Goal: Task Accomplishment & Management: Complete application form

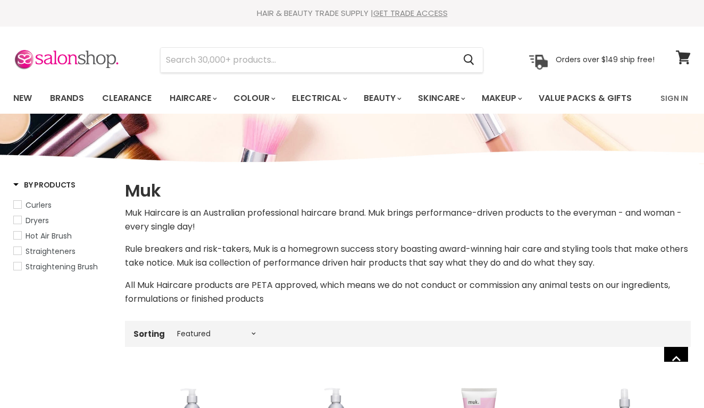
select select "manual"
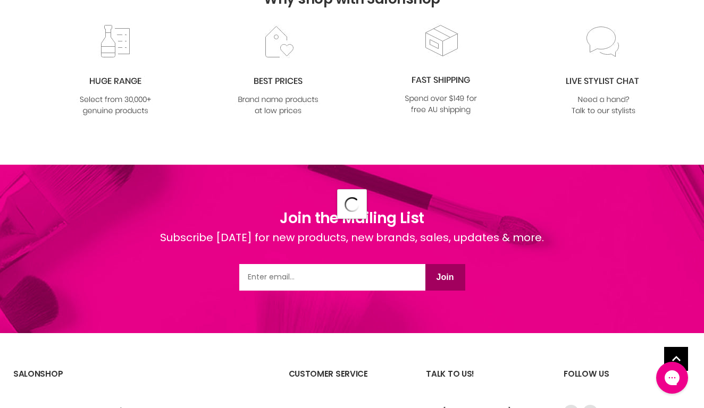
select select "manual"
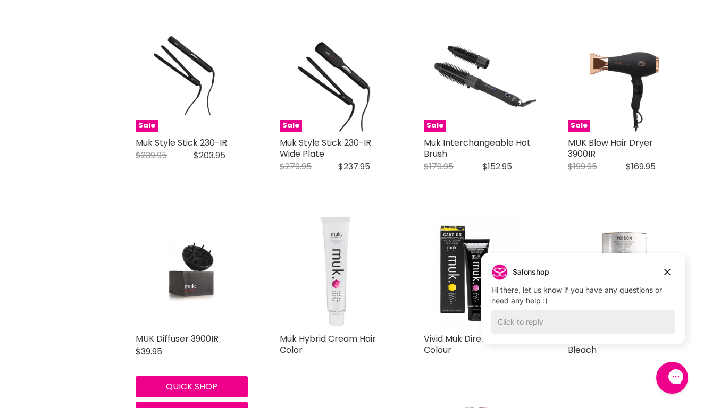
scroll to position [2313, 0]
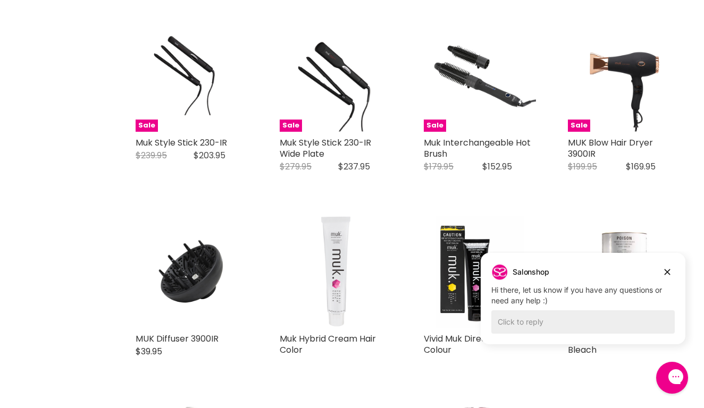
click at [357, 314] on img "Main content" at bounding box center [336, 272] width 94 height 112
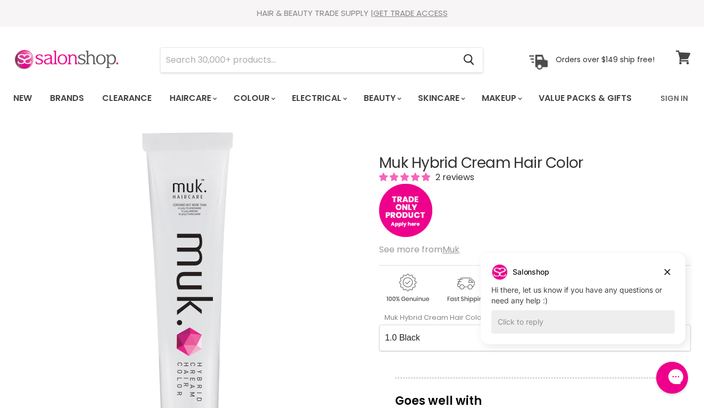
click at [681, 60] on icon at bounding box center [682, 57] width 14 height 14
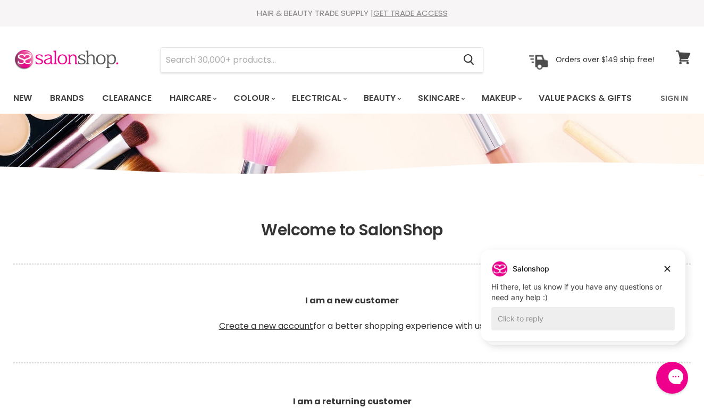
click at [682, 58] on icon at bounding box center [682, 57] width 14 height 14
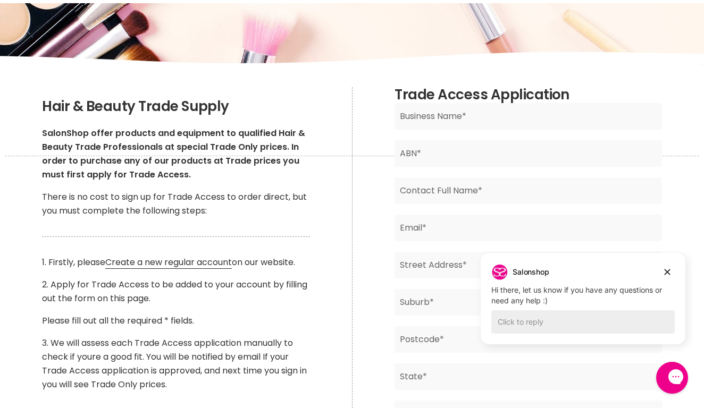
scroll to position [107, 0]
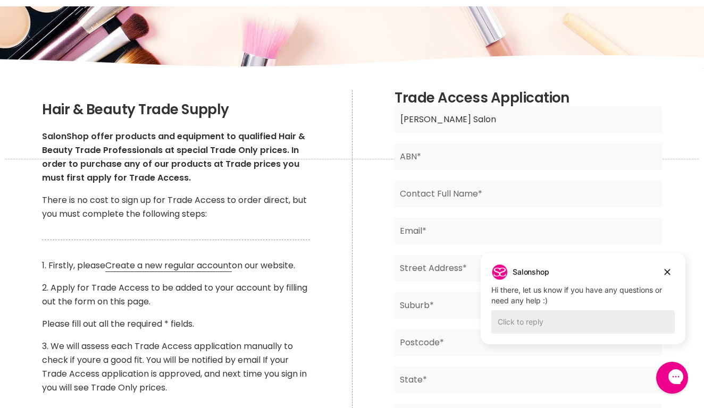
type input "Chloe W Salon"
type input "69531563024"
type input "[PERSON_NAME]"
type input "[EMAIL_ADDRESS][DOMAIN_NAME]"
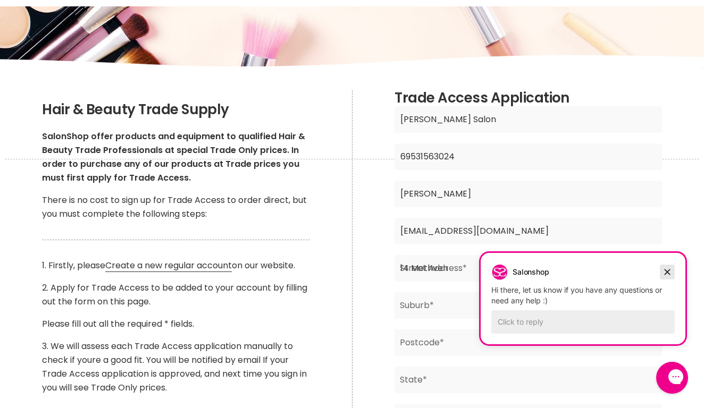
click at [666, 266] on icon "Dismiss campaign" at bounding box center [667, 272] width 11 height 13
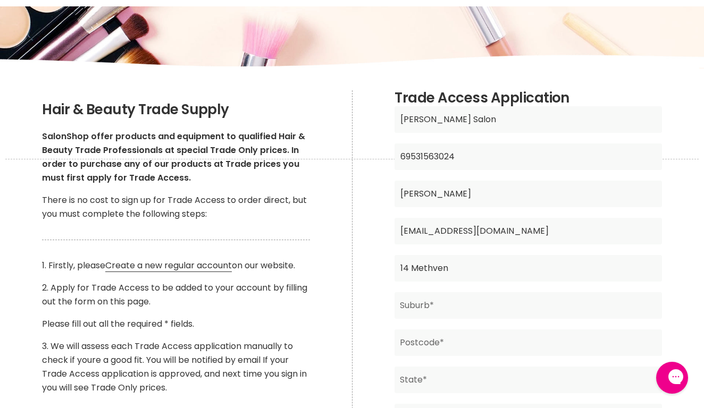
click at [476, 279] on input "14 Methven" at bounding box center [527, 268] width 267 height 27
type input "14 Methven st"
type input "brunswick easg"
type input "3057"
click at [508, 304] on input "brunswick easg" at bounding box center [527, 305] width 267 height 27
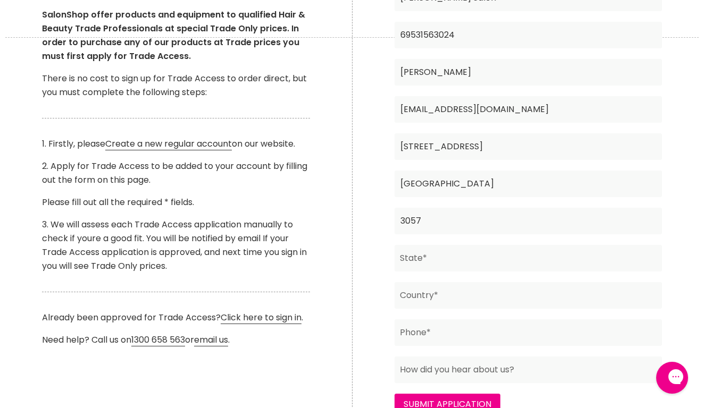
scroll to position [230, 0]
type input "Brunswick East"
type input "vic"
type input "[GEOGRAPHIC_DATA]"
type input "0469580478"
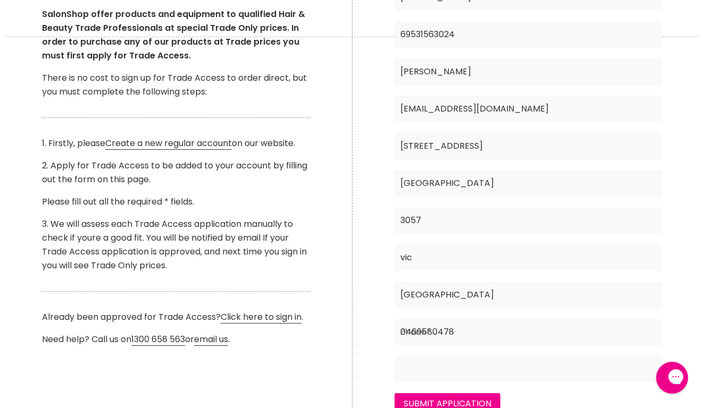
click at [502, 372] on input "Main content" at bounding box center [527, 369] width 267 height 27
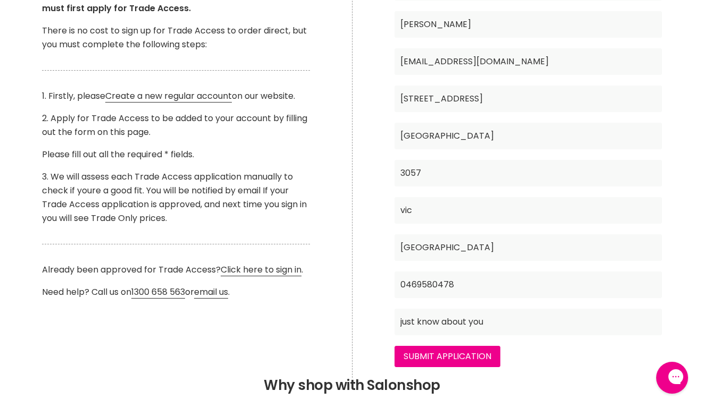
scroll to position [277, 0]
type input "just know about you"
click at [459, 345] on input "Submit Application" at bounding box center [447, 355] width 106 height 21
click at [458, 351] on input "Submit Application" at bounding box center [447, 355] width 106 height 21
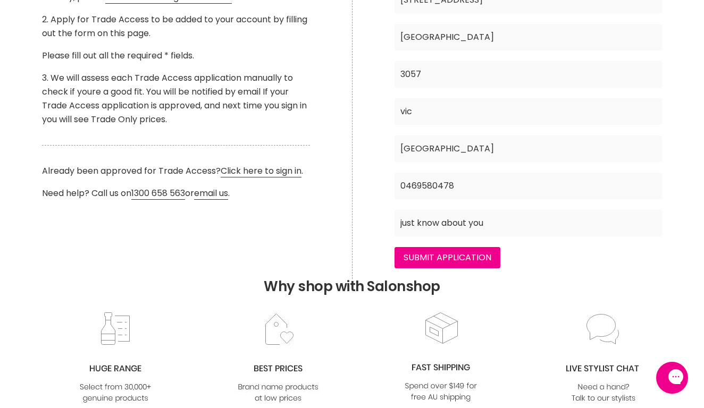
scroll to position [376, 0]
click at [480, 261] on input "Submit Application" at bounding box center [447, 257] width 106 height 21
click at [498, 174] on input "0469580478" at bounding box center [527, 186] width 267 height 27
click at [460, 248] on input "Submit Application" at bounding box center [447, 257] width 106 height 21
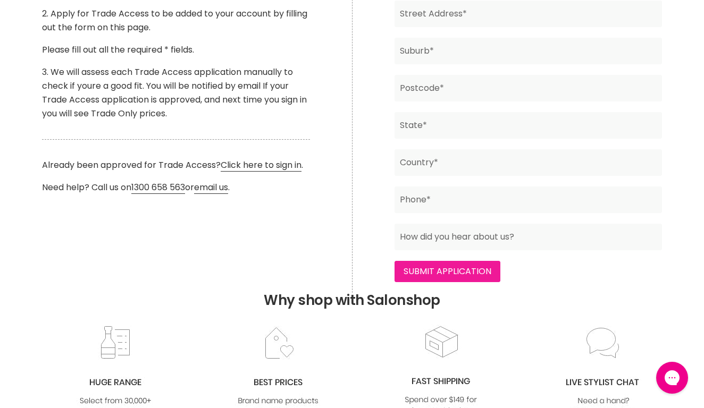
click at [447, 265] on input "Submit Application" at bounding box center [447, 271] width 106 height 21
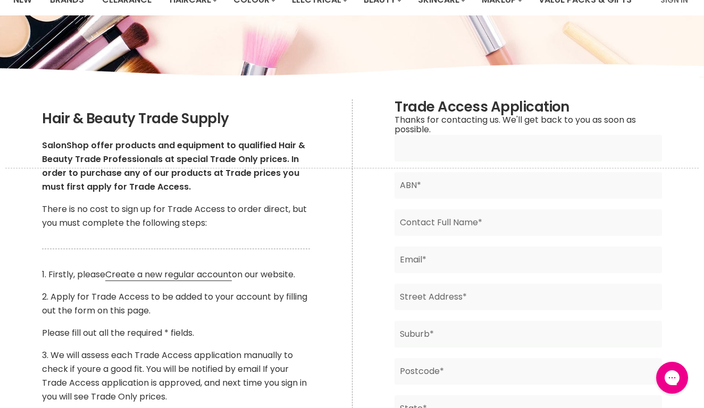
scroll to position [96, 0]
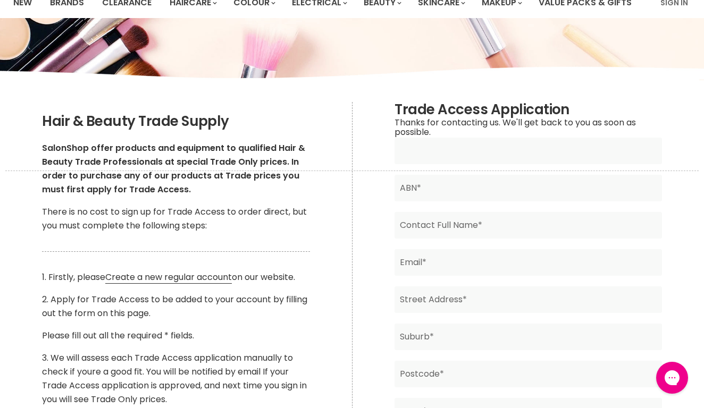
click at [483, 145] on input "Main content" at bounding box center [527, 151] width 267 height 27
type input "C"
type input "[PERSON_NAME] Salon"
type input "69531563024"
type input "[PERSON_NAME]"
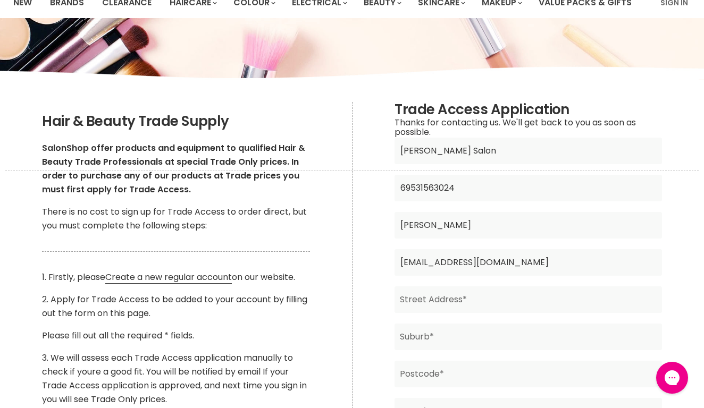
type input "[EMAIL_ADDRESS][DOMAIN_NAME]"
type input "[STREET_ADDRESS]"
type input "Brunswick easg"
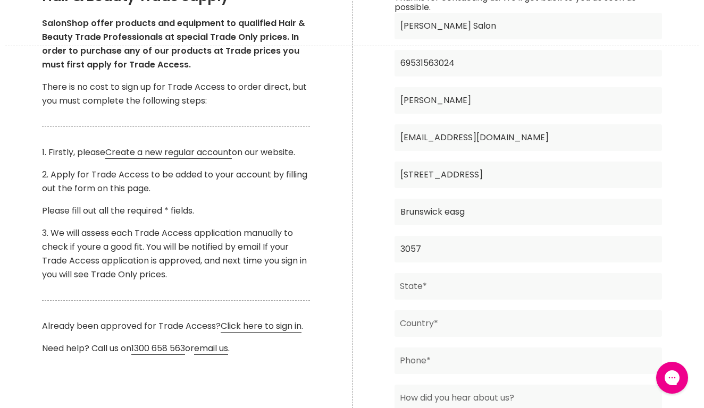
scroll to position [231, 0]
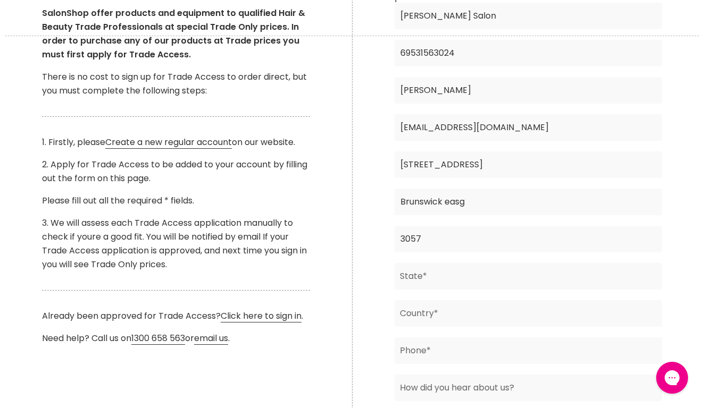
type input "3057"
click at [656, 272] on input "vic" at bounding box center [527, 276] width 267 height 27
type input "vic"
type input "australia"
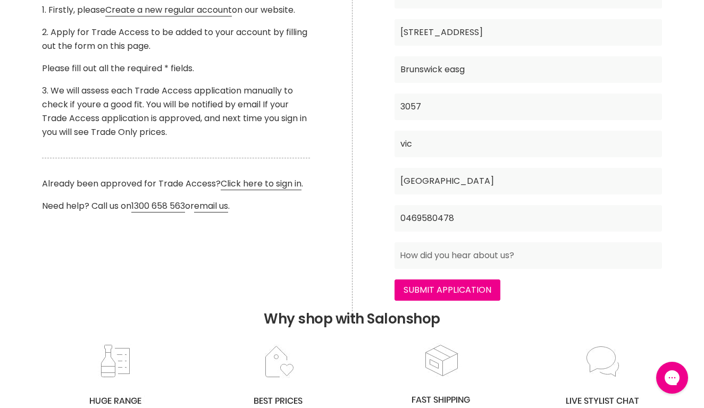
scroll to position [373, 0]
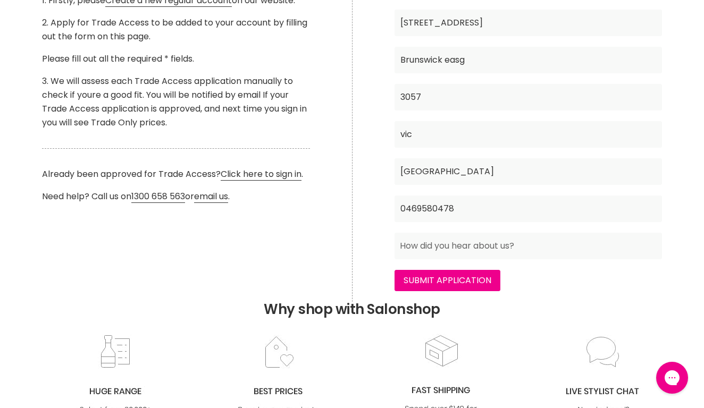
type input "0469580478"
click at [527, 248] on input "Main content" at bounding box center [527, 246] width 267 height 27
click at [461, 270] on input "Submit Application" at bounding box center [447, 280] width 106 height 21
type input "just know about you as I am in the trade"
click at [410, 280] on input "Submit Application" at bounding box center [447, 280] width 106 height 21
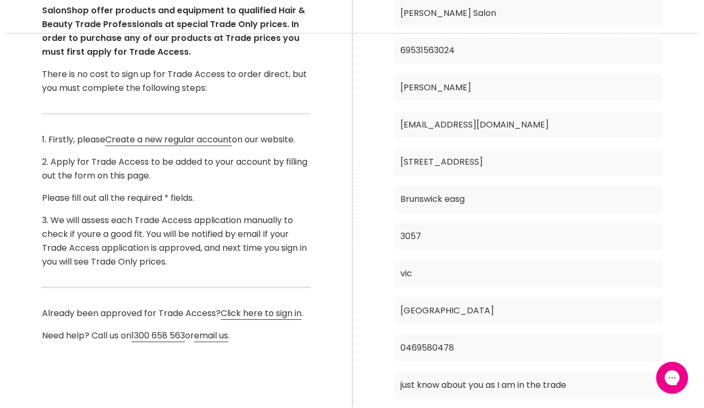
scroll to position [232, 0]
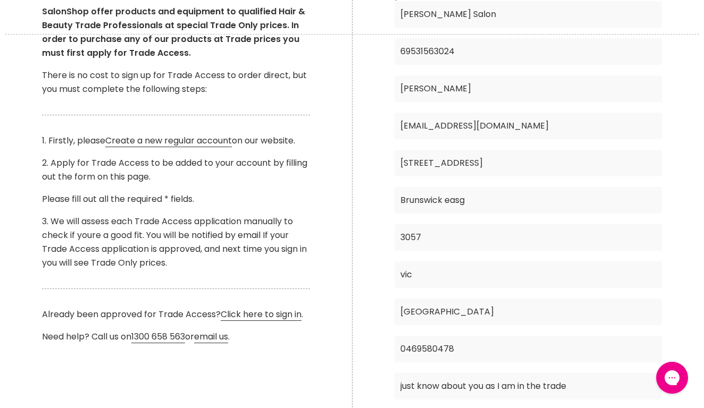
click at [481, 200] on input "Brunswick easg" at bounding box center [527, 200] width 267 height 27
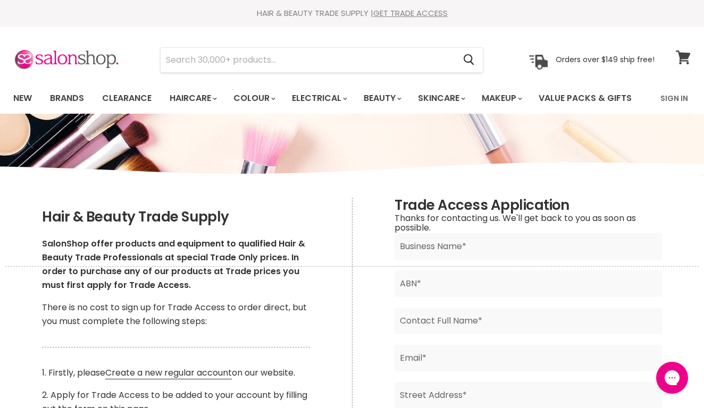
click at [684, 54] on span at bounding box center [690, 51] width 12 height 12
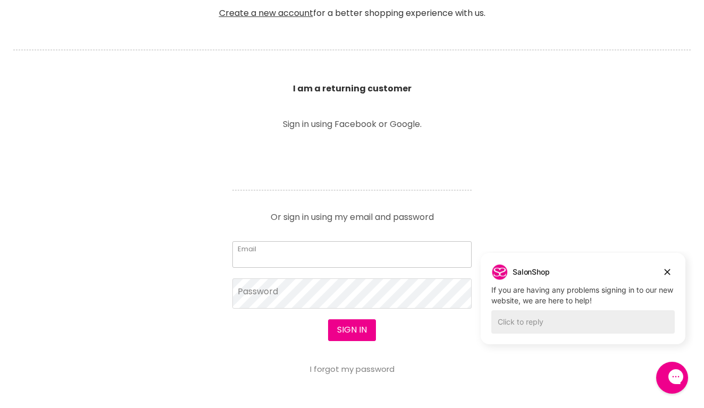
click at [290, 242] on input "Email" at bounding box center [351, 254] width 239 height 27
type input "tuchloe95@gmail.com"
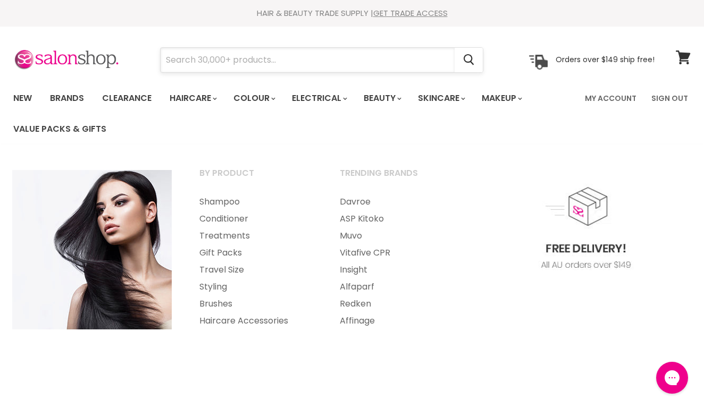
click at [255, 61] on input "Search" at bounding box center [307, 60] width 294 height 24
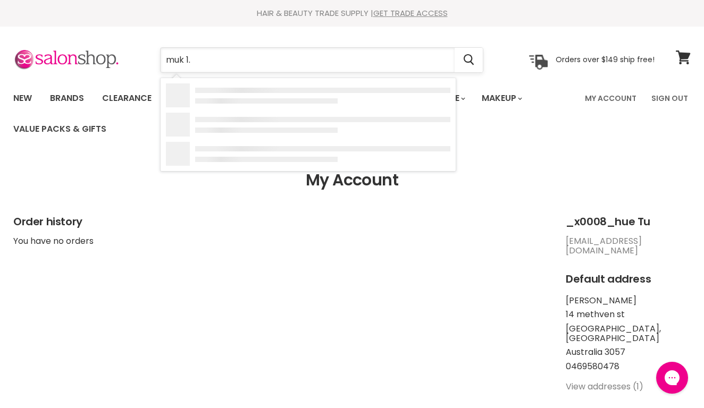
type input "muk 1.0"
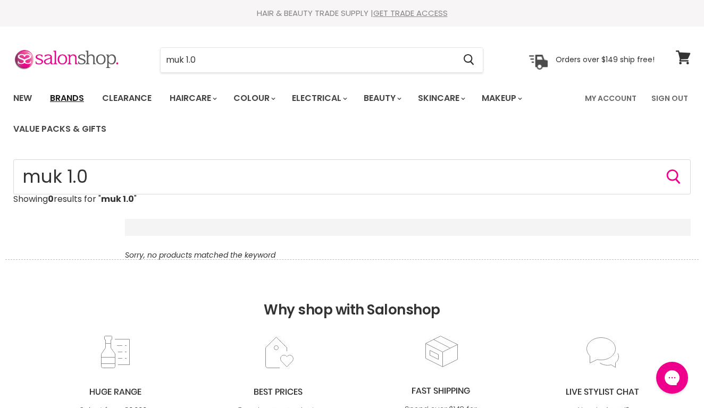
click at [62, 99] on link "Brands" at bounding box center [67, 98] width 50 height 22
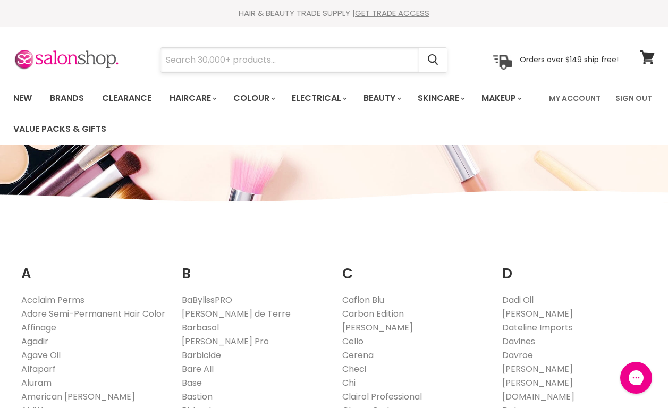
click at [264, 54] on input "Search" at bounding box center [289, 60] width 258 height 24
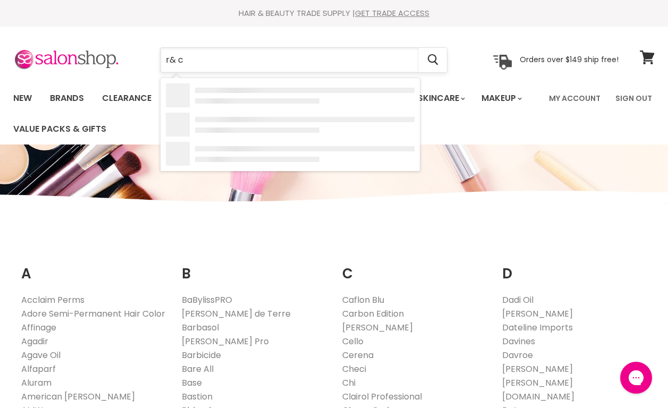
type input "r& co"
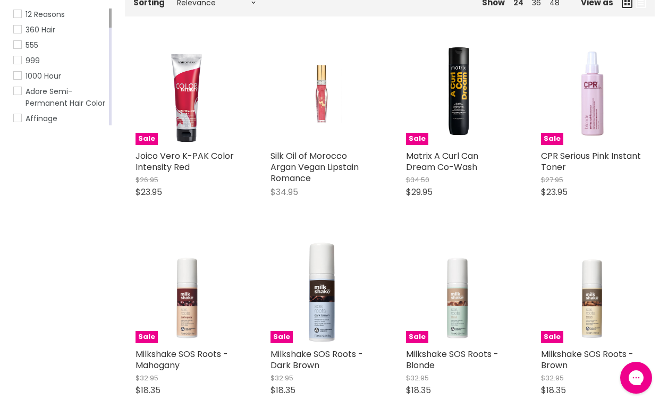
scroll to position [230, 0]
